Goal: Transaction & Acquisition: Purchase product/service

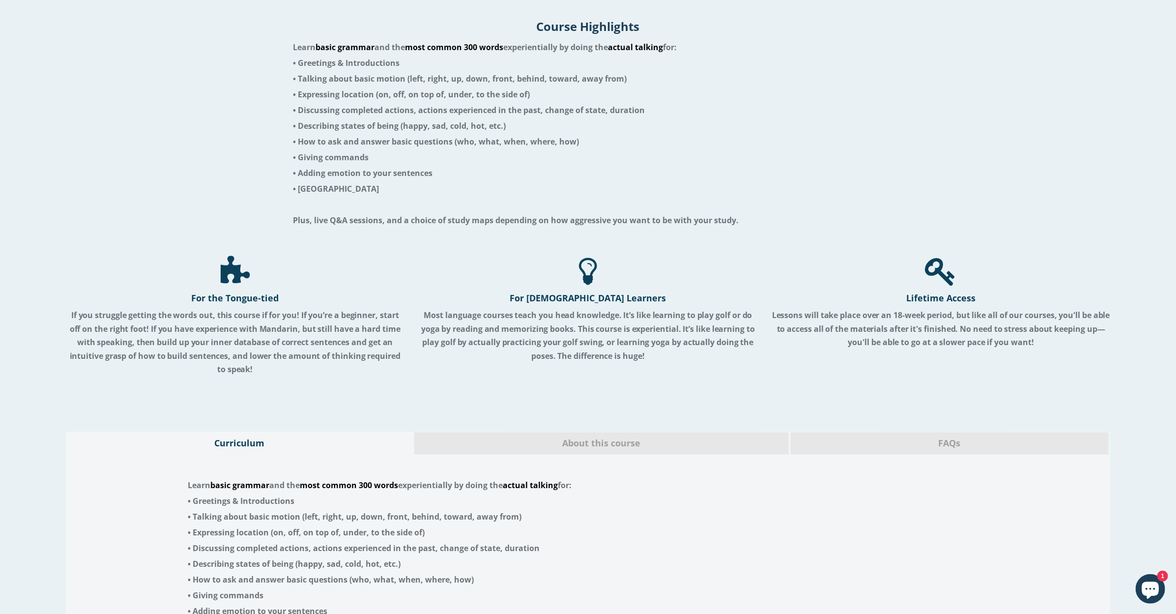
scroll to position [1573, 0]
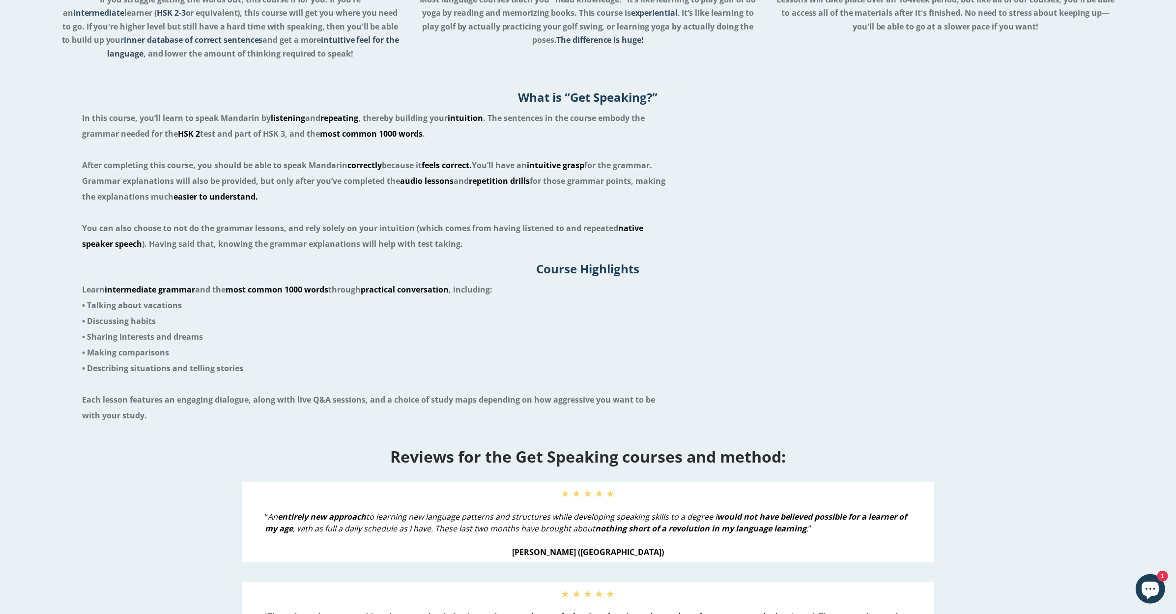
scroll to position [458, 0]
